Goal: Task Accomplishment & Management: Manage account settings

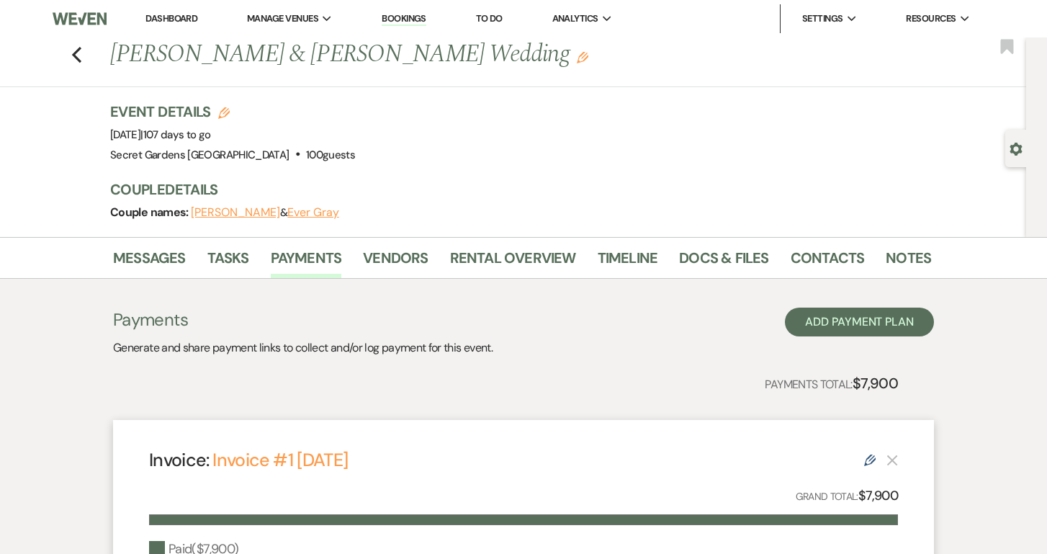
click at [161, 17] on link "Dashboard" at bounding box center [172, 18] width 52 height 12
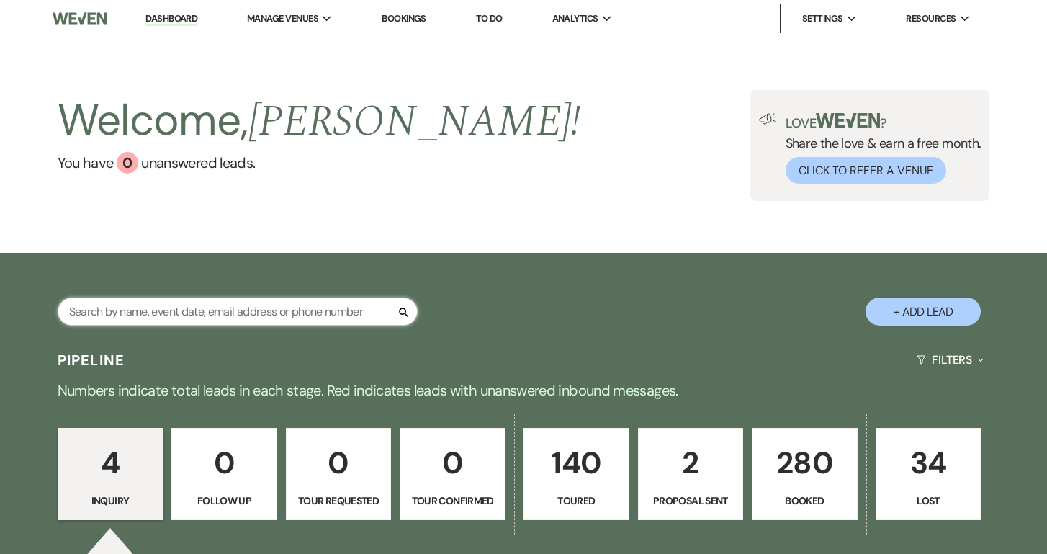
click at [372, 316] on input "text" at bounding box center [238, 311] width 360 height 28
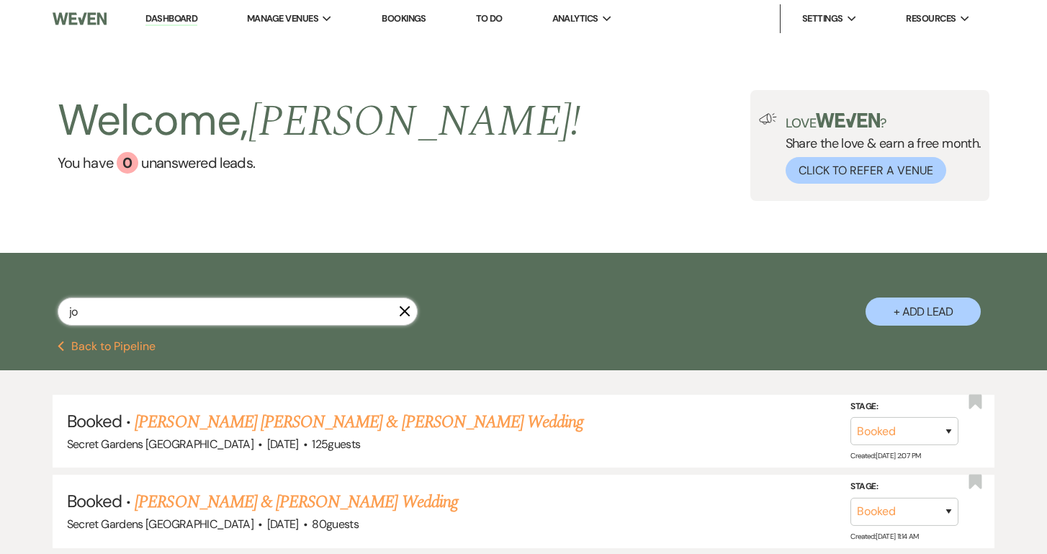
type input "j"
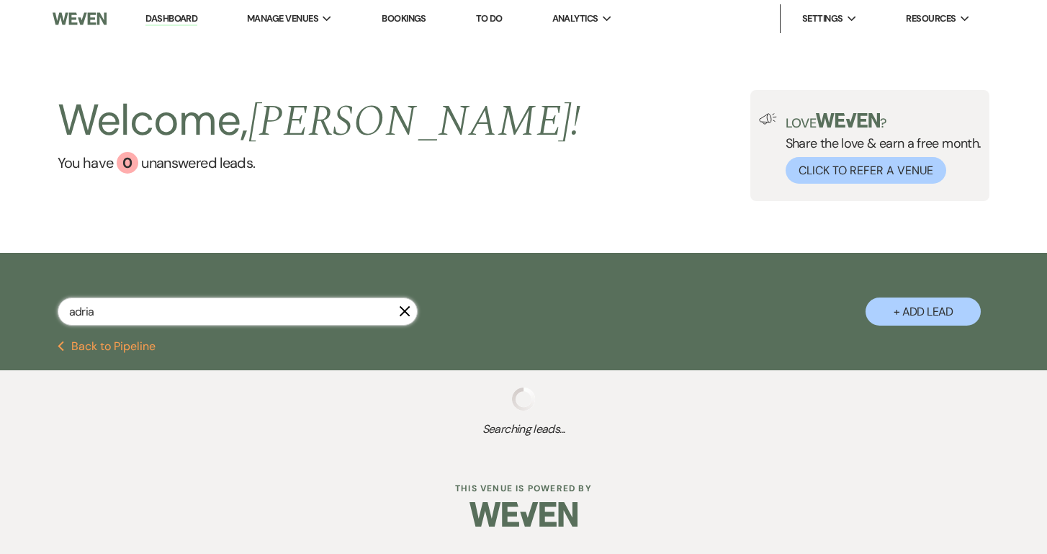
type input "[PERSON_NAME]"
select select "5"
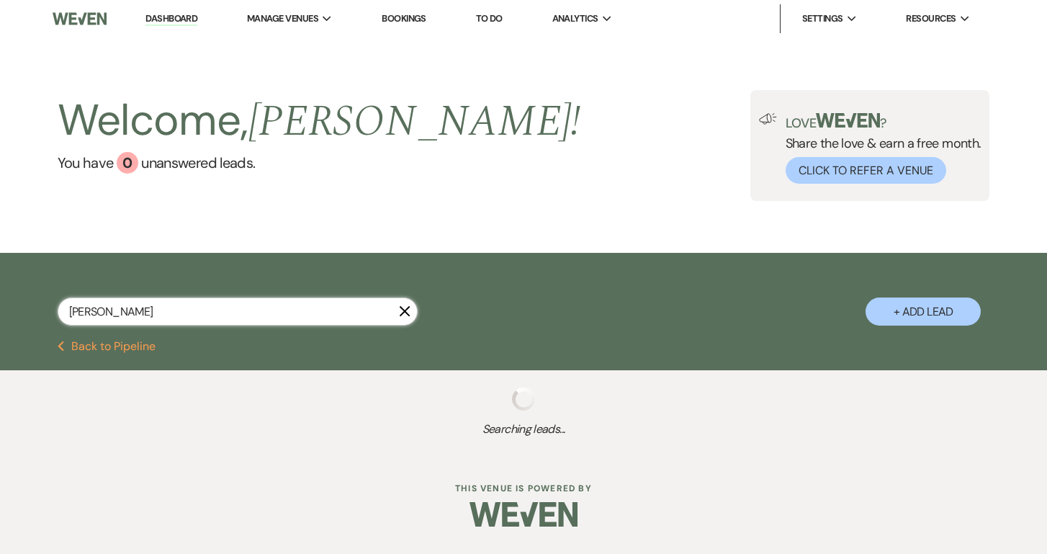
select select "5"
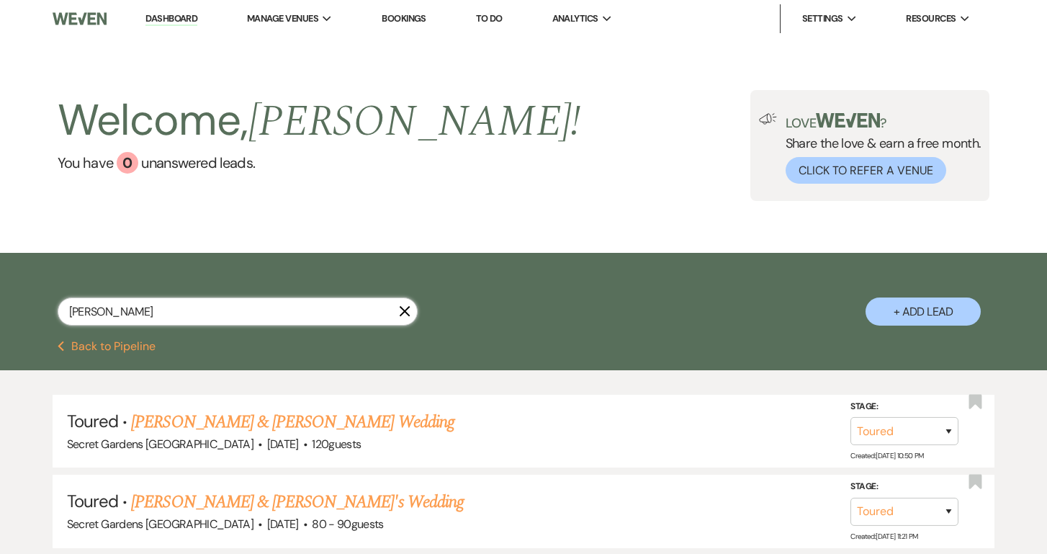
type input "[PERSON_NAME]"
select select "5"
type input "a"
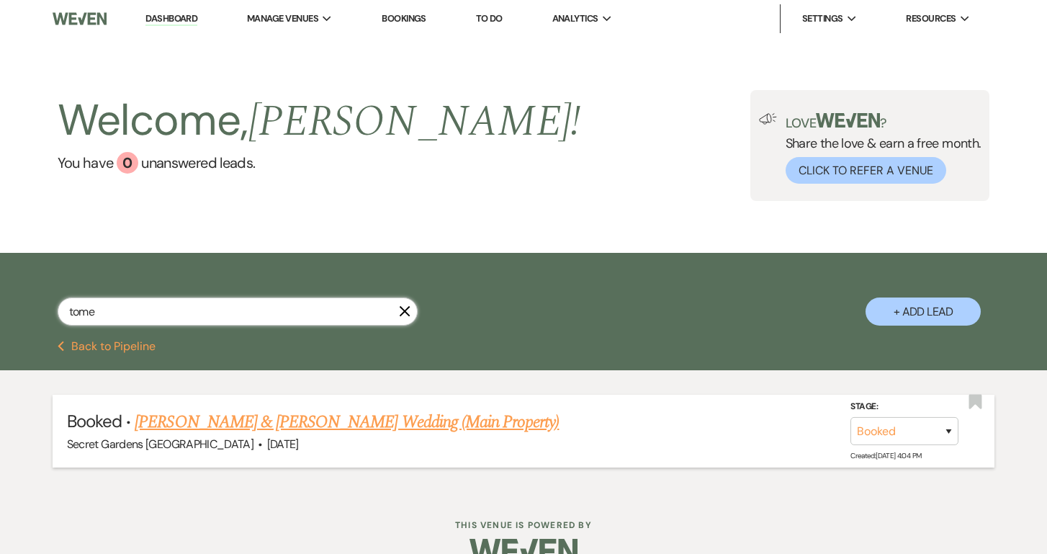
type input "tome"
click at [324, 426] on link "[PERSON_NAME] & [PERSON_NAME] Wedding (Main Property)" at bounding box center [347, 422] width 424 height 26
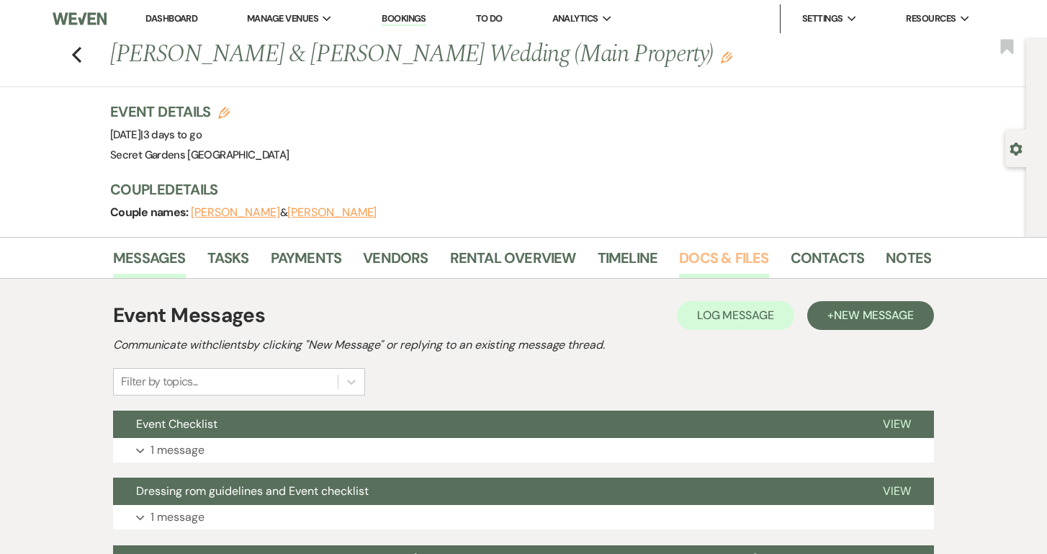
click at [704, 259] on link "Docs & Files" at bounding box center [723, 262] width 89 height 32
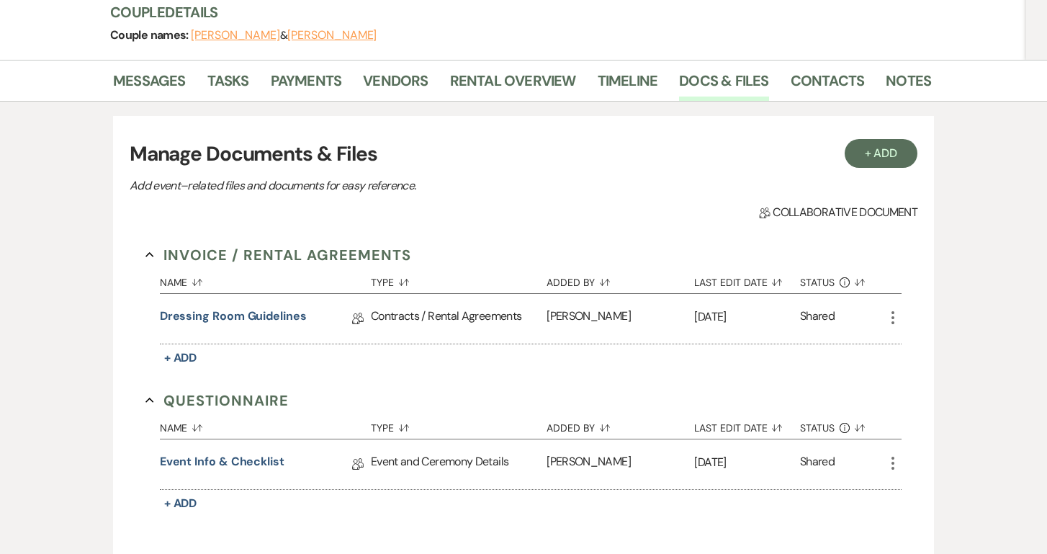
scroll to position [180, 0]
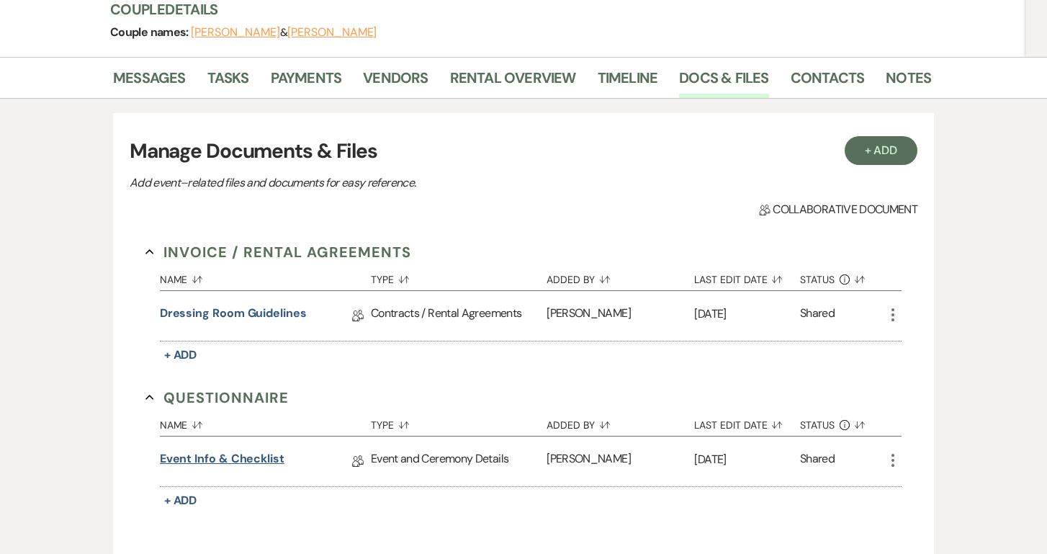
click at [196, 459] on link "Event Info & Checklist" at bounding box center [222, 461] width 125 height 22
